Goal: Information Seeking & Learning: Check status

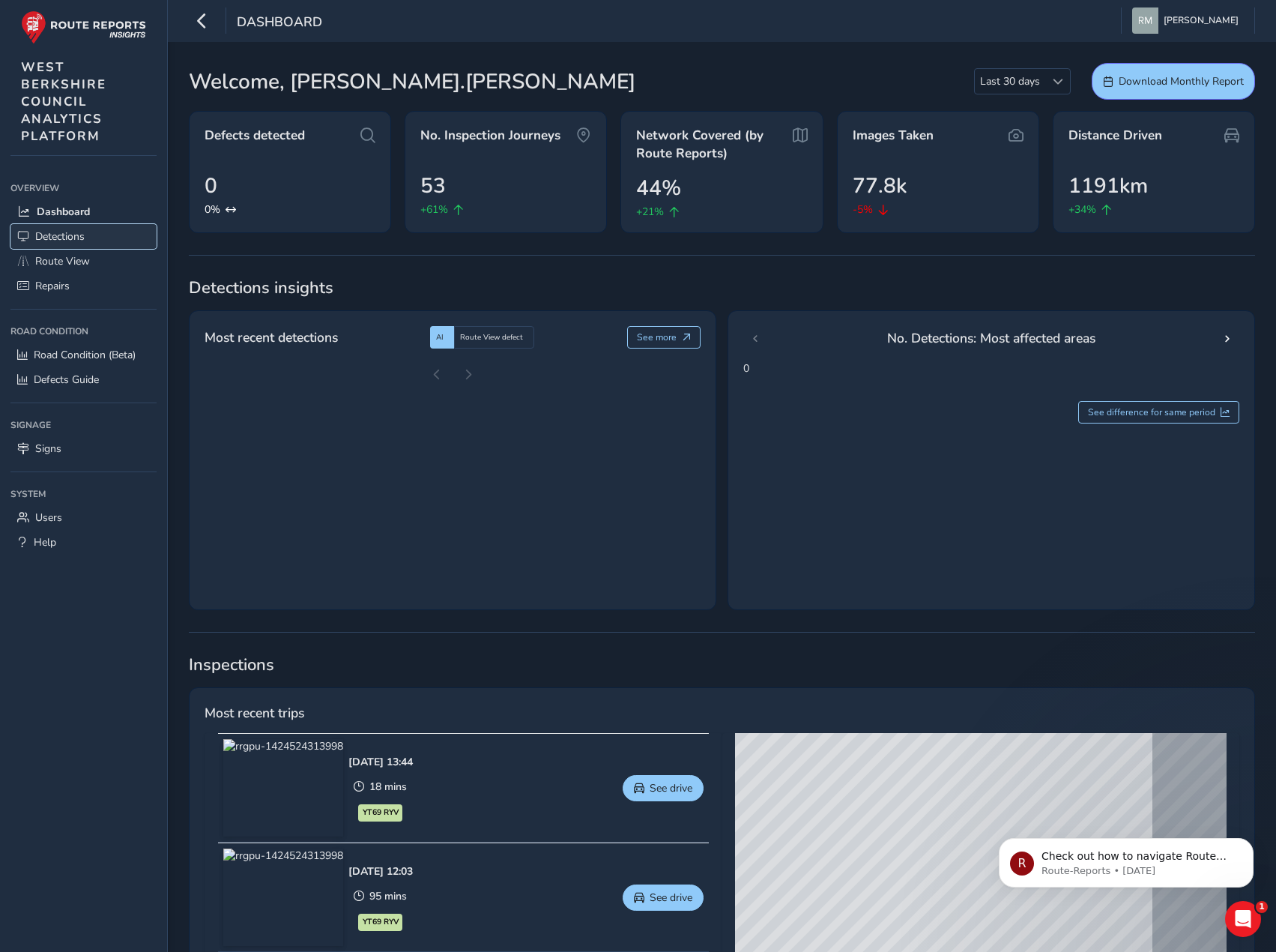
click at [69, 229] on span "Detections" at bounding box center [60, 236] width 49 height 14
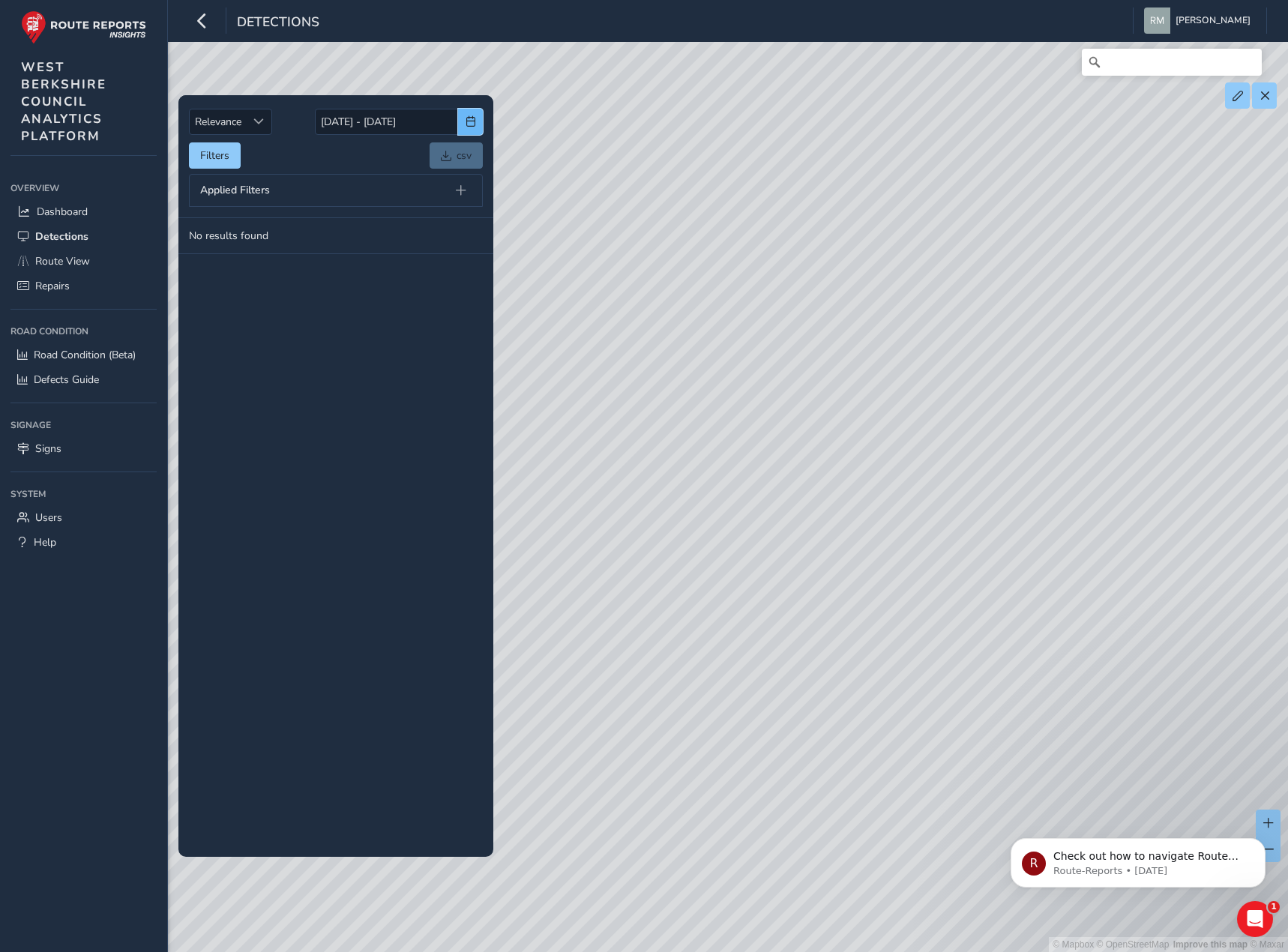
click at [461, 124] on button "button" at bounding box center [470, 121] width 25 height 26
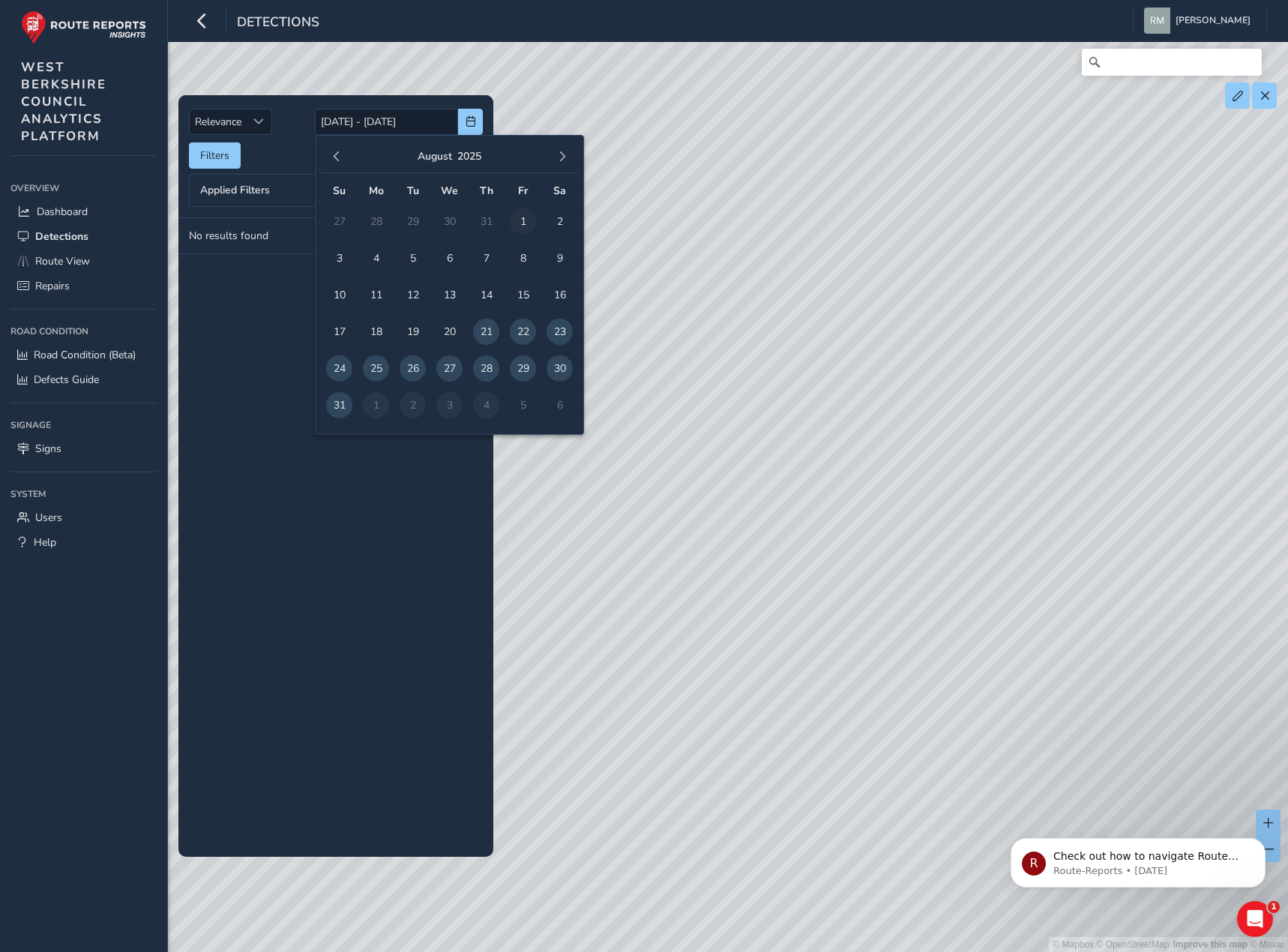
click at [521, 220] on span "1" at bounding box center [522, 221] width 26 height 26
type input "[DATE]"
click at [341, 410] on span "31" at bounding box center [339, 405] width 26 height 26
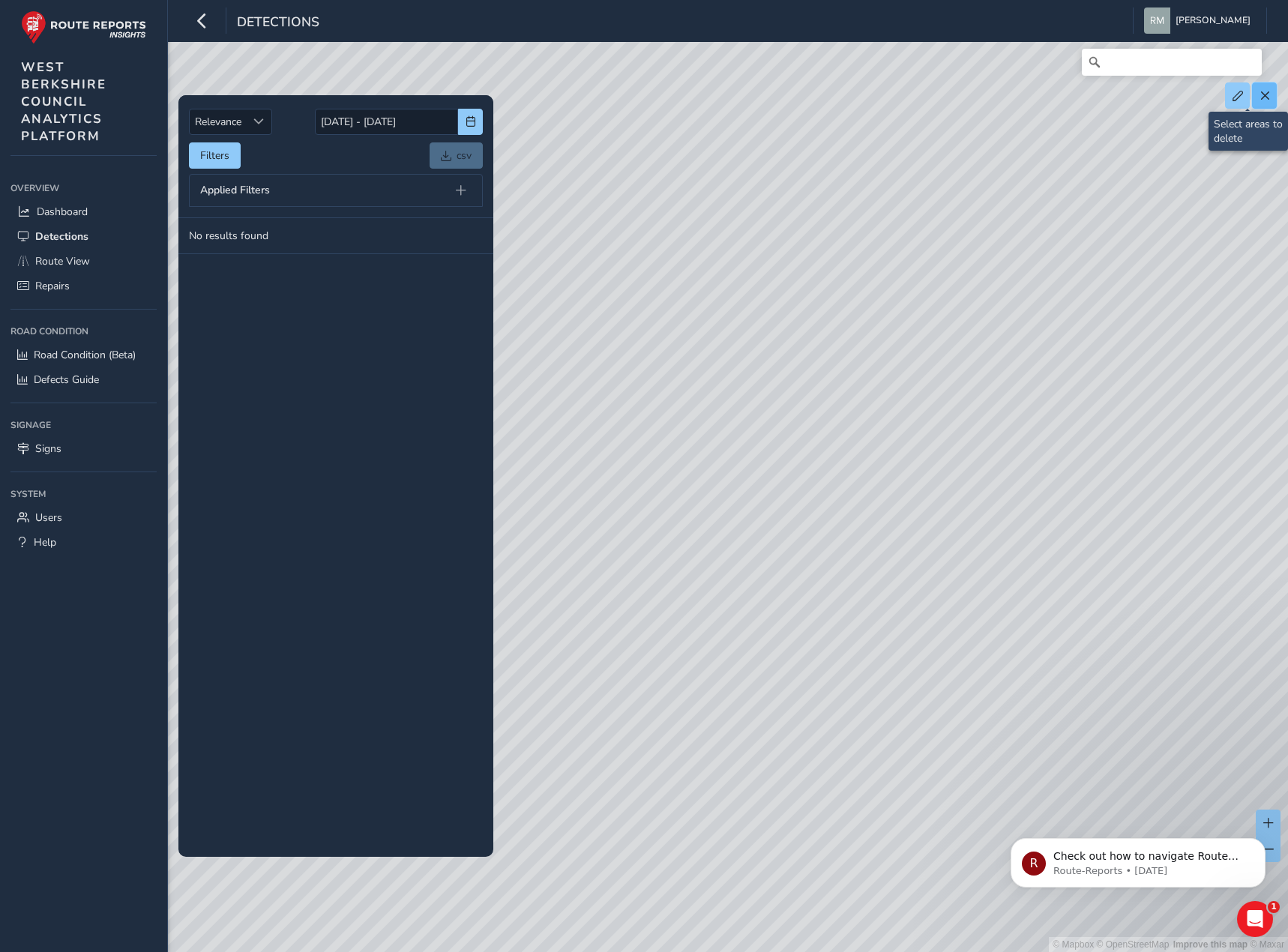
click at [1262, 96] on span at bounding box center [1264, 95] width 11 height 11
click at [1228, 90] on button at bounding box center [1237, 95] width 25 height 26
drag, startPoint x: 665, startPoint y: 453, endPoint x: 656, endPoint y: 453, distance: 9.0
click at [656, 453] on div "© Mapbox © OpenStreetMap Improve this map © Maxar" at bounding box center [644, 476] width 1288 height 952
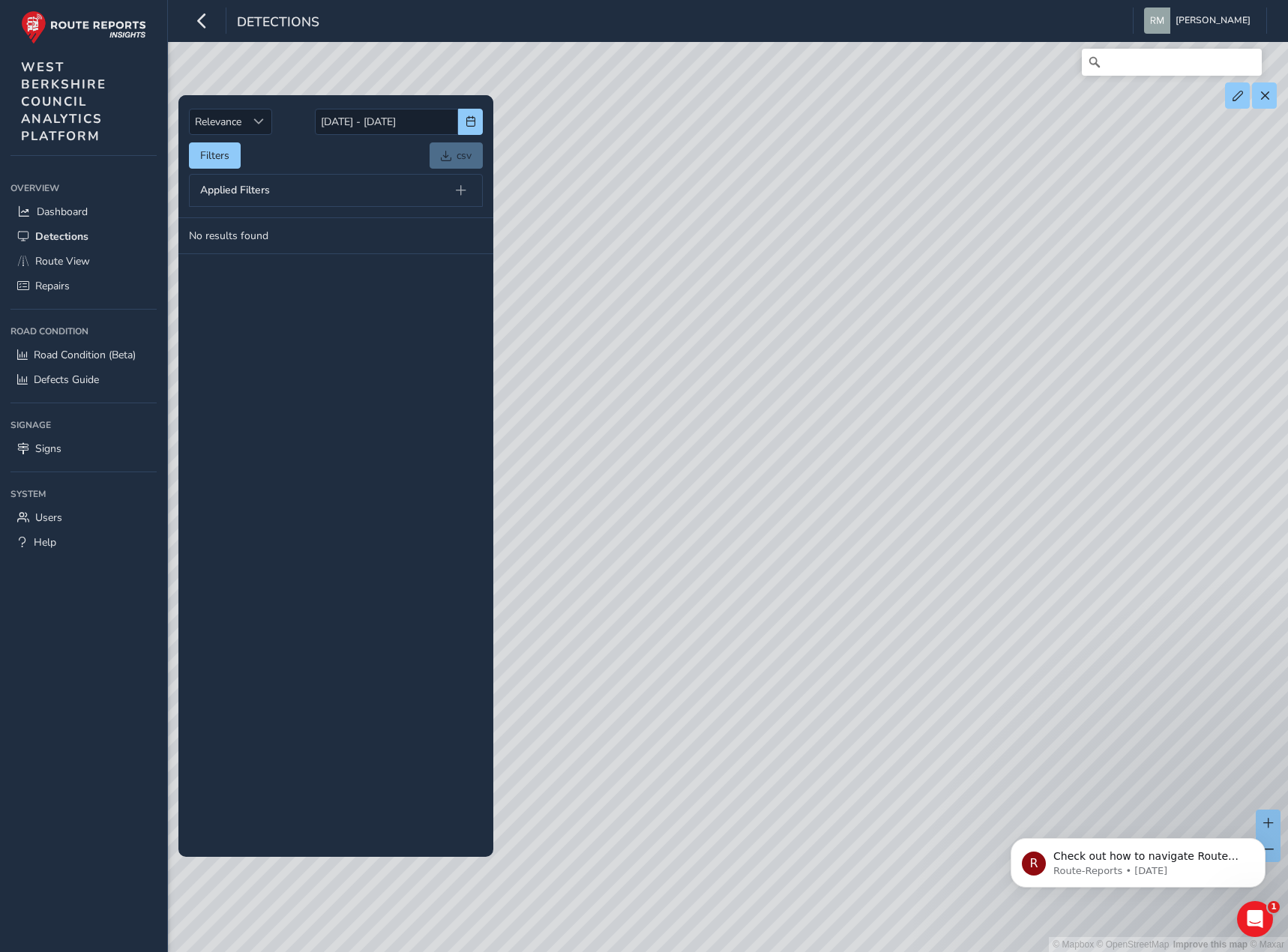
drag, startPoint x: 648, startPoint y: 448, endPoint x: 647, endPoint y: 426, distance: 22.0
drag, startPoint x: 647, startPoint y: 426, endPoint x: 672, endPoint y: 415, distance: 27.3
click at [668, 410] on div "© Mapbox © OpenStreetMap Improve this map © Maxar" at bounding box center [644, 476] width 1288 height 952
click at [662, 422] on div "© Mapbox © OpenStreetMap Improve this map © Maxar" at bounding box center [644, 476] width 1288 height 952
click at [658, 452] on div "© Mapbox © OpenStreetMap Improve this map © Maxar" at bounding box center [644, 476] width 1288 height 952
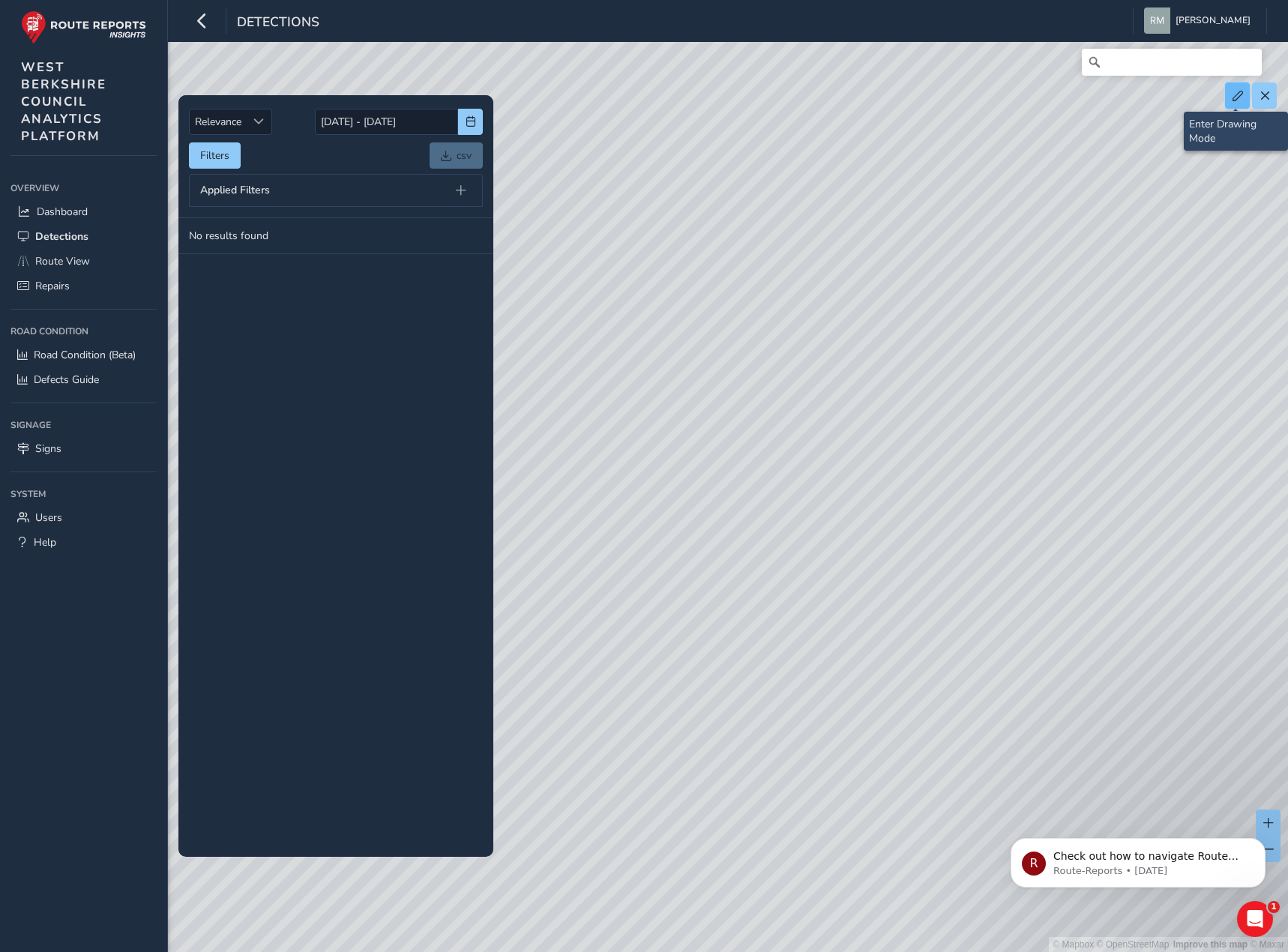
click at [1232, 99] on span at bounding box center [1237, 95] width 11 height 11
click at [1262, 102] on button at bounding box center [1264, 95] width 25 height 26
drag, startPoint x: 661, startPoint y: 453, endPoint x: 654, endPoint y: 445, distance: 10.6
click at [654, 445] on div "© Mapbox © OpenStreetMap Improve this map © Maxar" at bounding box center [644, 476] width 1288 height 952
drag, startPoint x: 645, startPoint y: 450, endPoint x: 628, endPoint y: 496, distance: 49.0
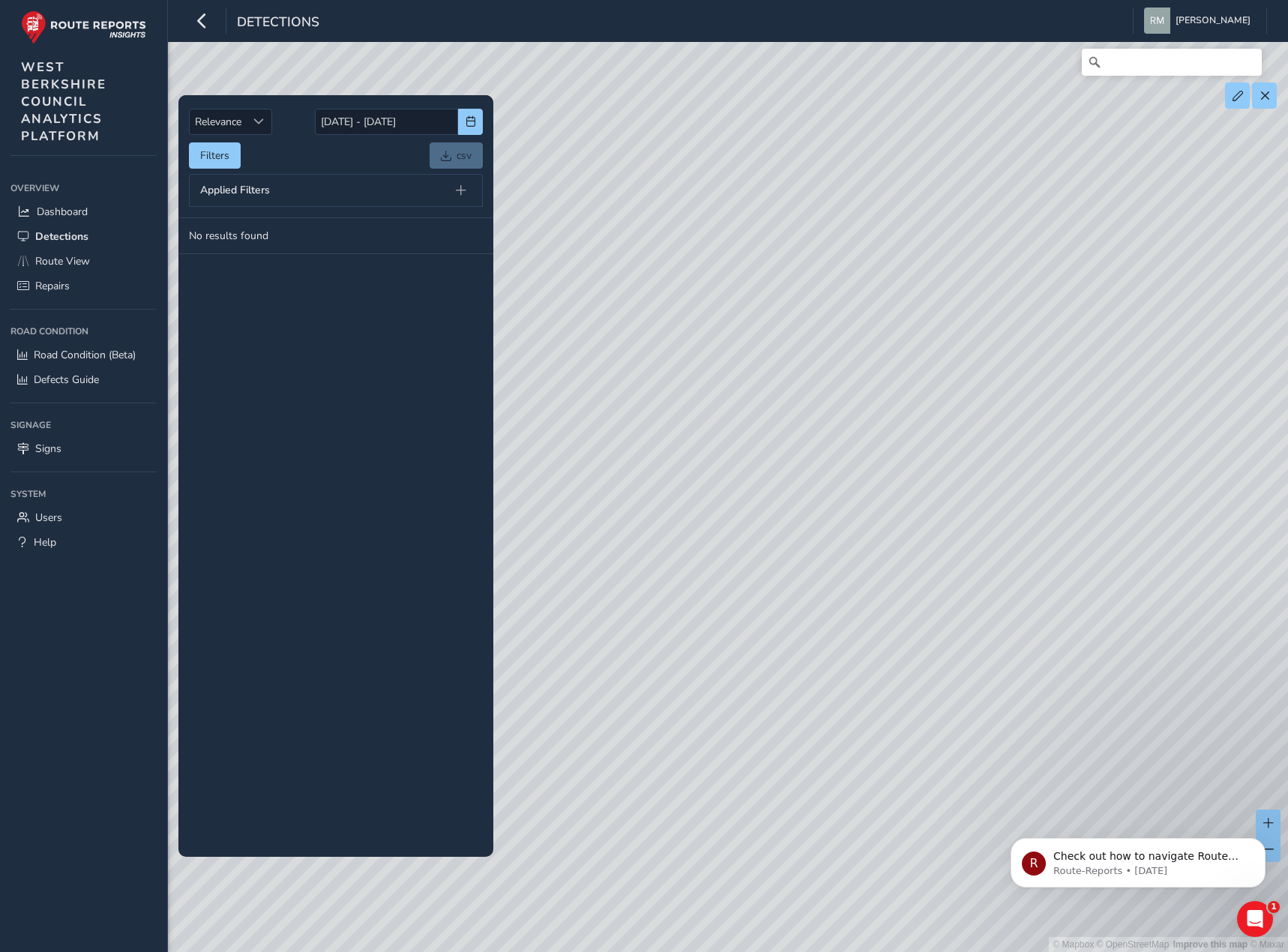
click at [628, 496] on div "© Mapbox © OpenStreetMap Improve this map © Maxar" at bounding box center [644, 476] width 1288 height 952
click at [1238, 97] on span at bounding box center [1237, 95] width 11 height 11
click at [1262, 102] on button at bounding box center [1264, 95] width 25 height 26
click at [264, 120] on span "Sort by Date" at bounding box center [258, 121] width 11 height 11
click at [234, 178] on li "Newest" at bounding box center [231, 178] width 84 height 25
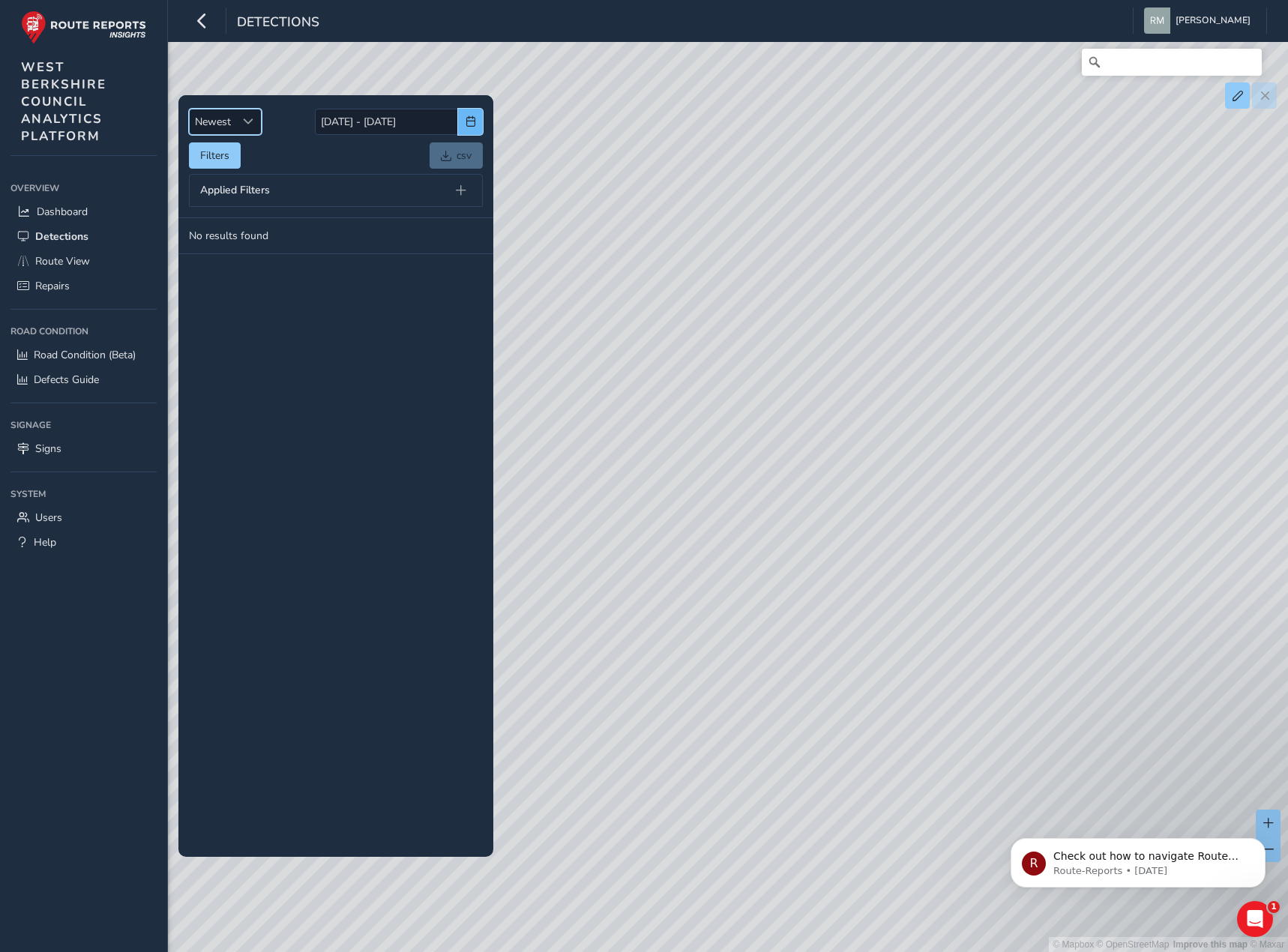
click at [471, 125] on span "button" at bounding box center [470, 121] width 11 height 11
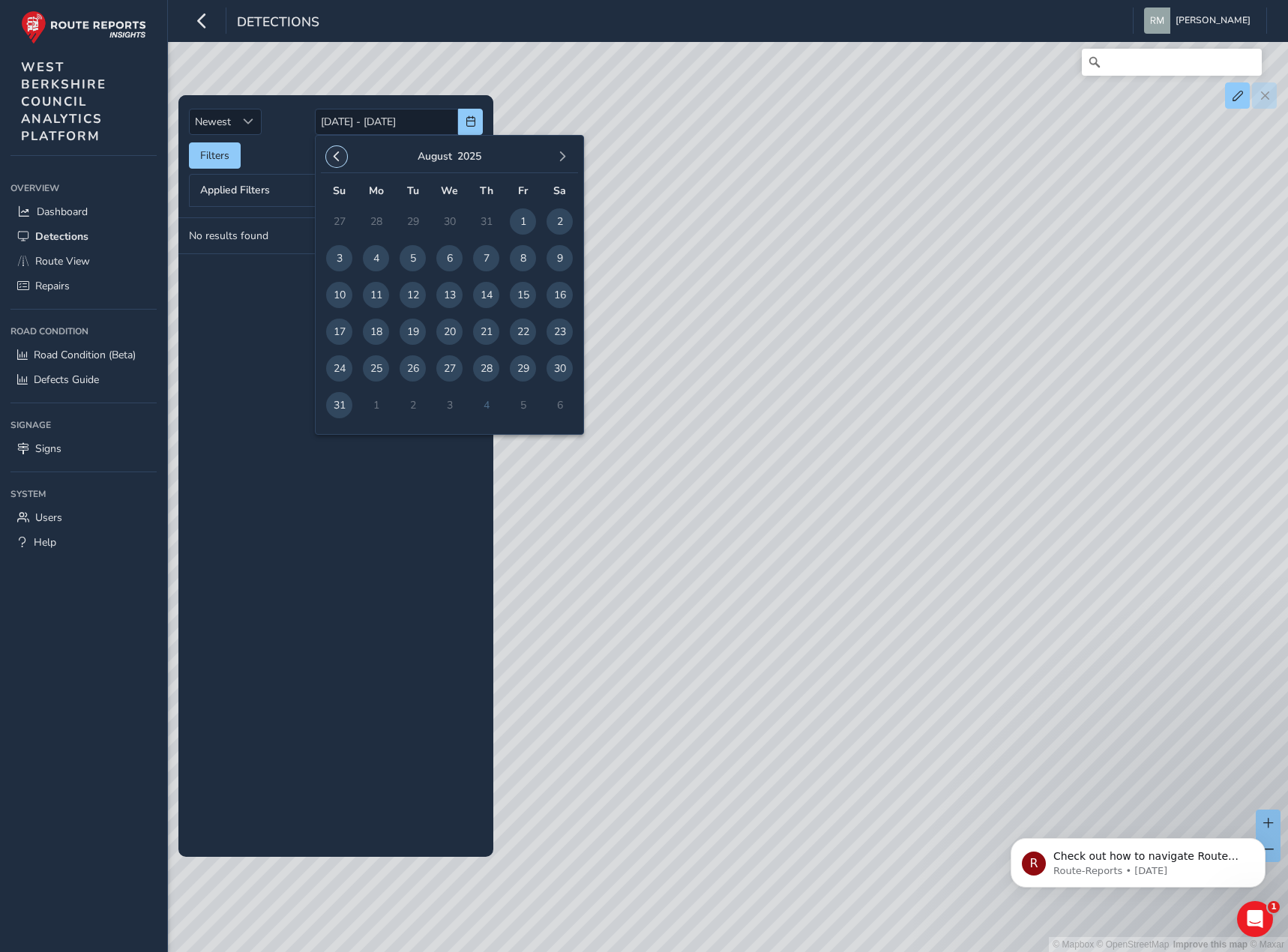
click at [333, 162] on button "button" at bounding box center [337, 157] width 21 height 21
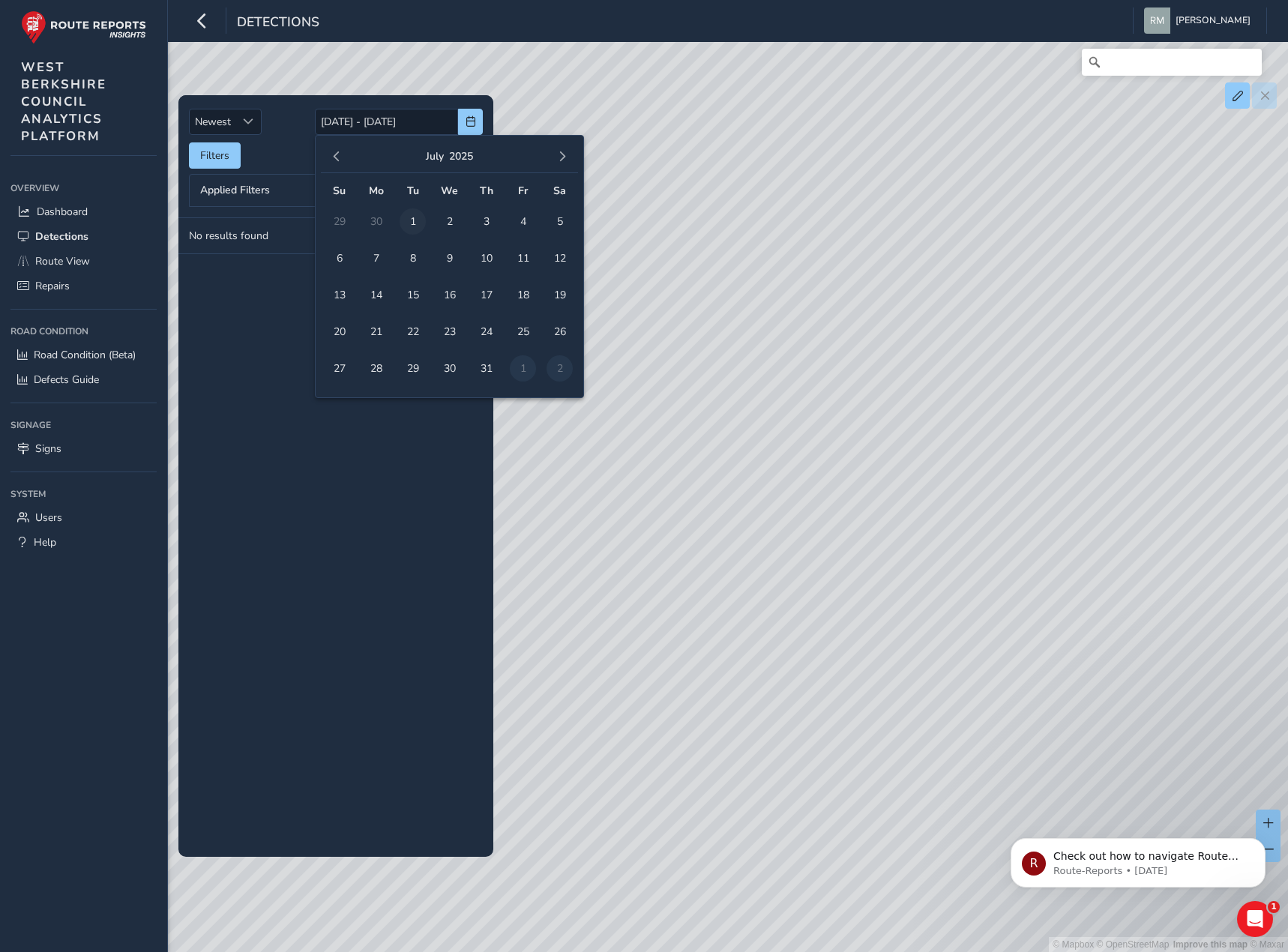
click at [403, 223] on span "1" at bounding box center [412, 221] width 26 height 26
type input "[DATE]"
click at [559, 155] on span "button" at bounding box center [562, 156] width 11 height 11
click at [341, 403] on span "31" at bounding box center [339, 405] width 26 height 26
